Goal: Check status

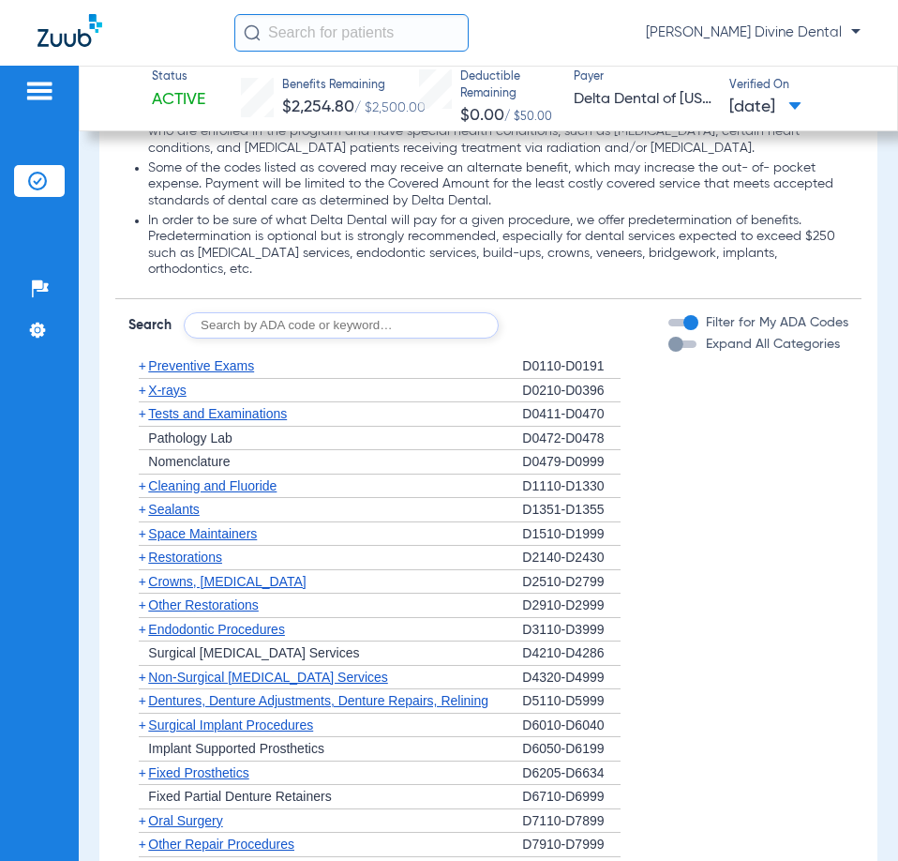
scroll to position [1875, 0]
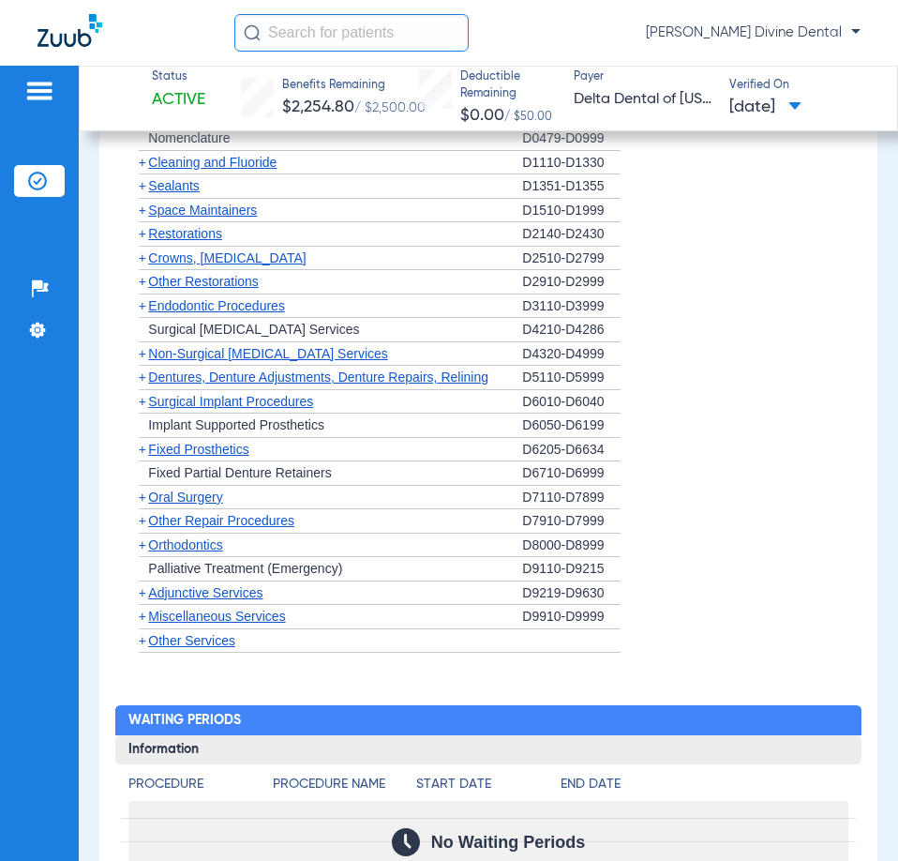
click at [186, 181] on span "Sealants" at bounding box center [173, 185] width 51 height 15
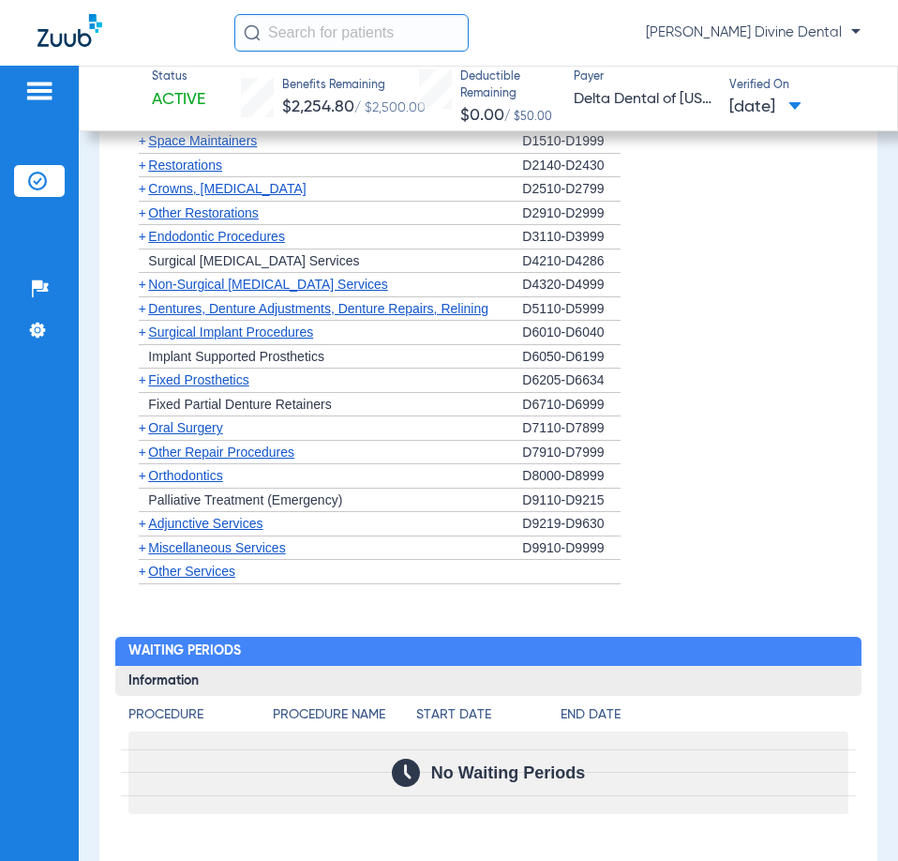
scroll to position [2250, 0]
